Goal: Task Accomplishment & Management: Complete application form

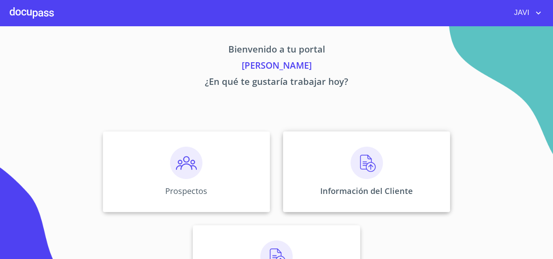
click at [359, 163] on img at bounding box center [366, 163] width 32 height 32
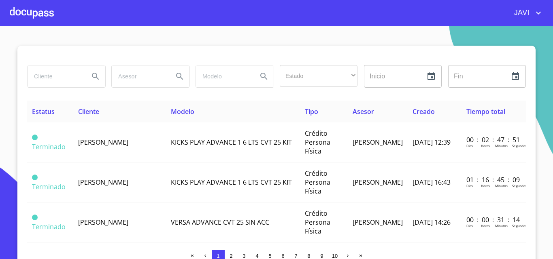
click at [48, 76] on input "search" at bounding box center [55, 77] width 55 height 22
type input "SOLUCIONES MODULARES MK"
click at [92, 77] on icon "Search" at bounding box center [95, 76] width 7 height 7
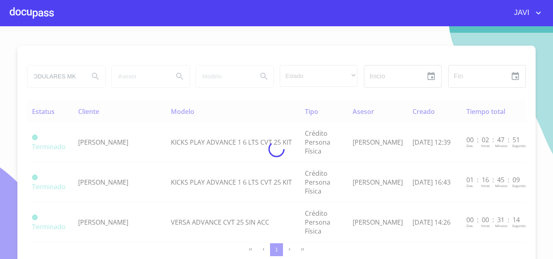
scroll to position [0, 0]
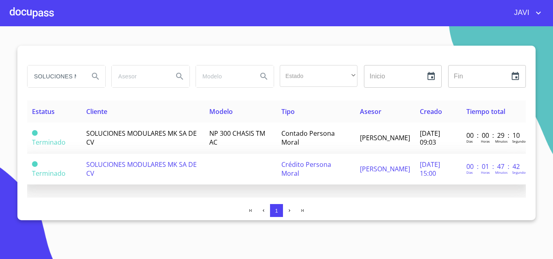
click at [289, 166] on span "Crédito Persona Moral" at bounding box center [306, 169] width 50 height 18
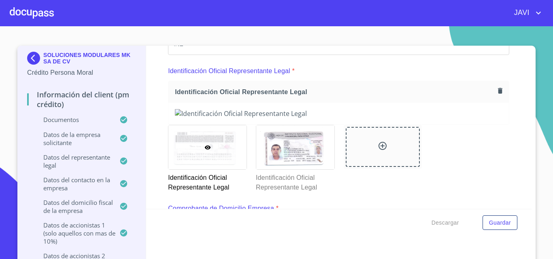
scroll to position [132, 0]
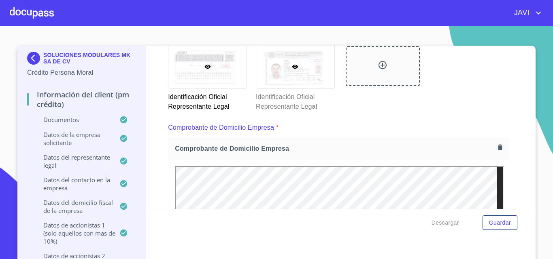
click at [293, 89] on div at bounding box center [295, 67] width 78 height 44
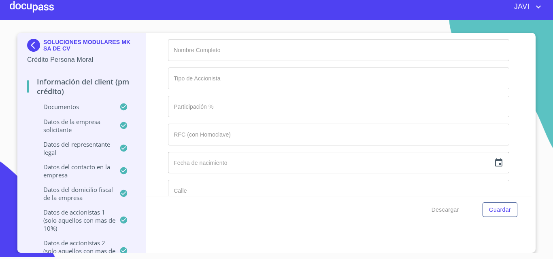
scroll to position [6896, 0]
